Goal: Task Accomplishment & Management: Use online tool/utility

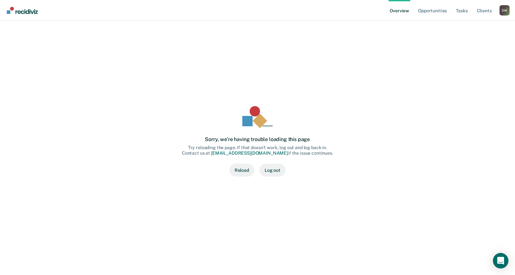
click at [244, 171] on button "Reload" at bounding box center [242, 170] width 25 height 13
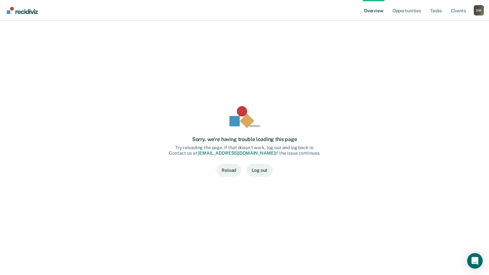
click at [233, 170] on button "Reload" at bounding box center [229, 170] width 25 height 13
click at [457, 11] on link "Client s" at bounding box center [458, 10] width 17 height 21
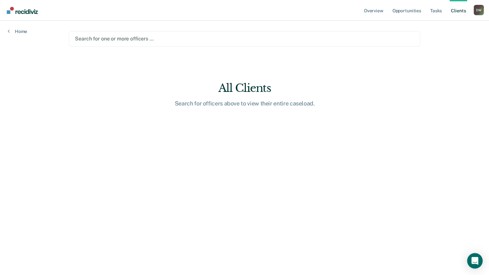
click at [463, 11] on link "Client s" at bounding box center [458, 10] width 17 height 21
click at [370, 11] on link "Overview" at bounding box center [374, 10] width 22 height 21
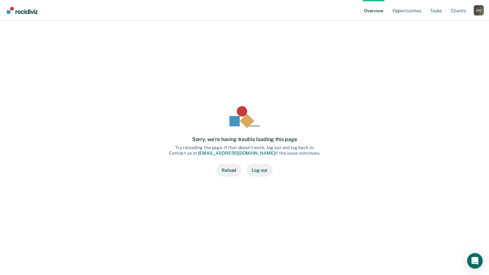
click at [230, 167] on button "Reload" at bounding box center [229, 170] width 25 height 13
click at [480, 11] on div "D W" at bounding box center [479, 10] width 10 height 10
click at [368, 49] on div "Sorry, we’re having trouble loading this page Try reloading the page. If that d…" at bounding box center [244, 141] width 453 height 205
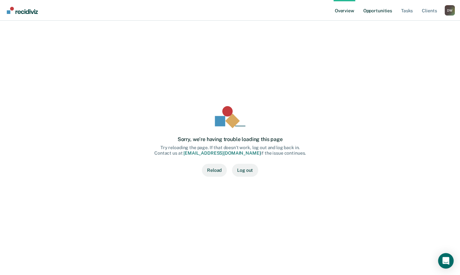
click at [384, 12] on link "Opportunities" at bounding box center [376, 10] width 31 height 21
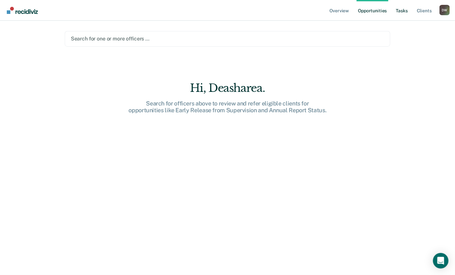
click at [401, 13] on link "Tasks" at bounding box center [401, 10] width 14 height 21
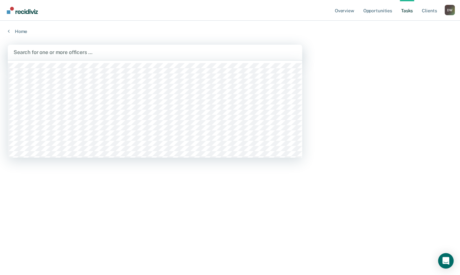
click at [193, 51] on div at bounding box center [155, 51] width 283 height 7
type input "aya"
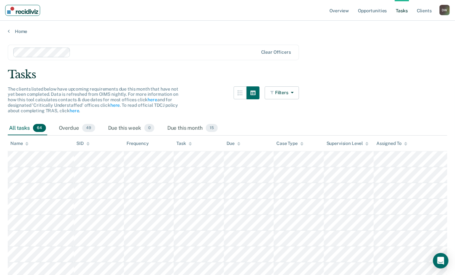
click at [25, 11] on img "Main navigation" at bounding box center [22, 10] width 31 height 7
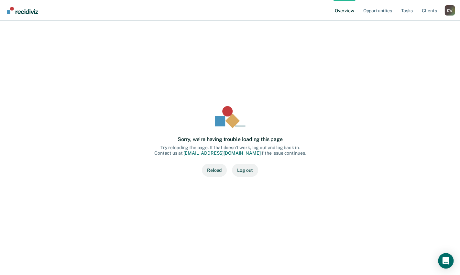
click at [345, 11] on link "Overview" at bounding box center [344, 10] width 22 height 21
click at [385, 13] on link "Opportunities" at bounding box center [376, 10] width 31 height 21
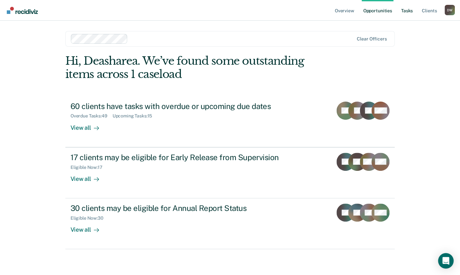
click at [409, 12] on link "Tasks" at bounding box center [407, 10] width 14 height 21
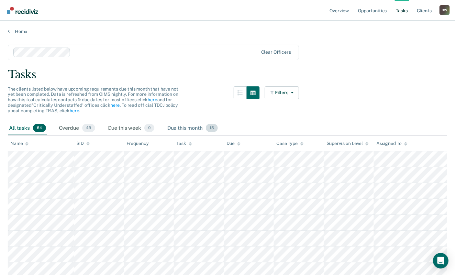
scroll to position [32, 0]
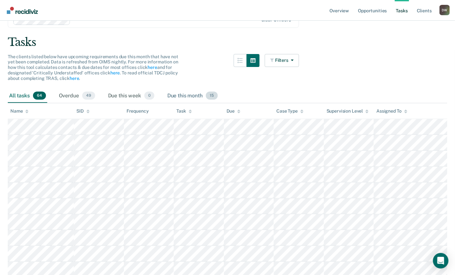
click at [213, 97] on span "15" at bounding box center [212, 95] width 12 height 8
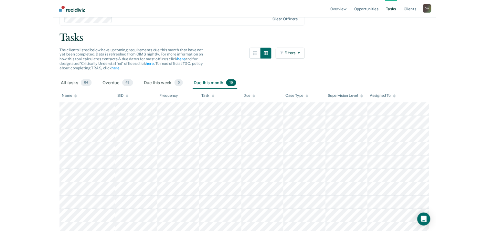
scroll to position [0, 0]
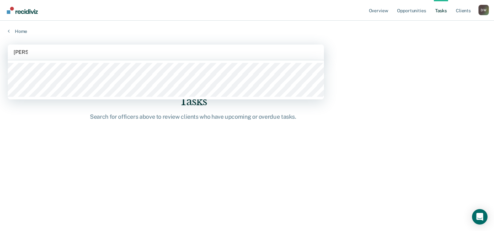
type input "mayes"
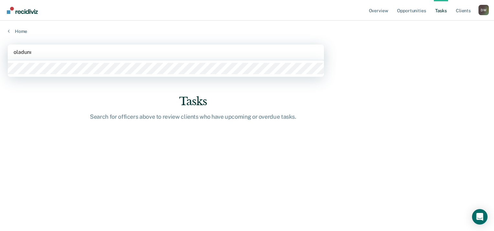
type input "oladunni"
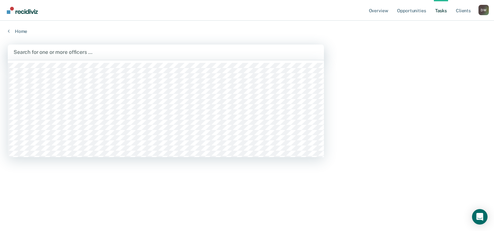
click at [57, 51] on div at bounding box center [166, 51] width 305 height 7
type input "lee"
type input "vale"
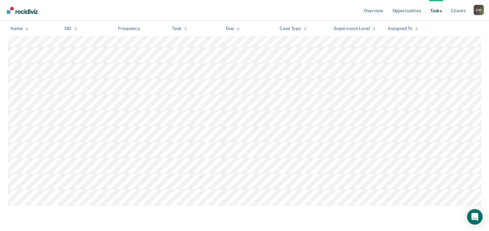
scroll to position [450, 0]
